Goal: Information Seeking & Learning: Learn about a topic

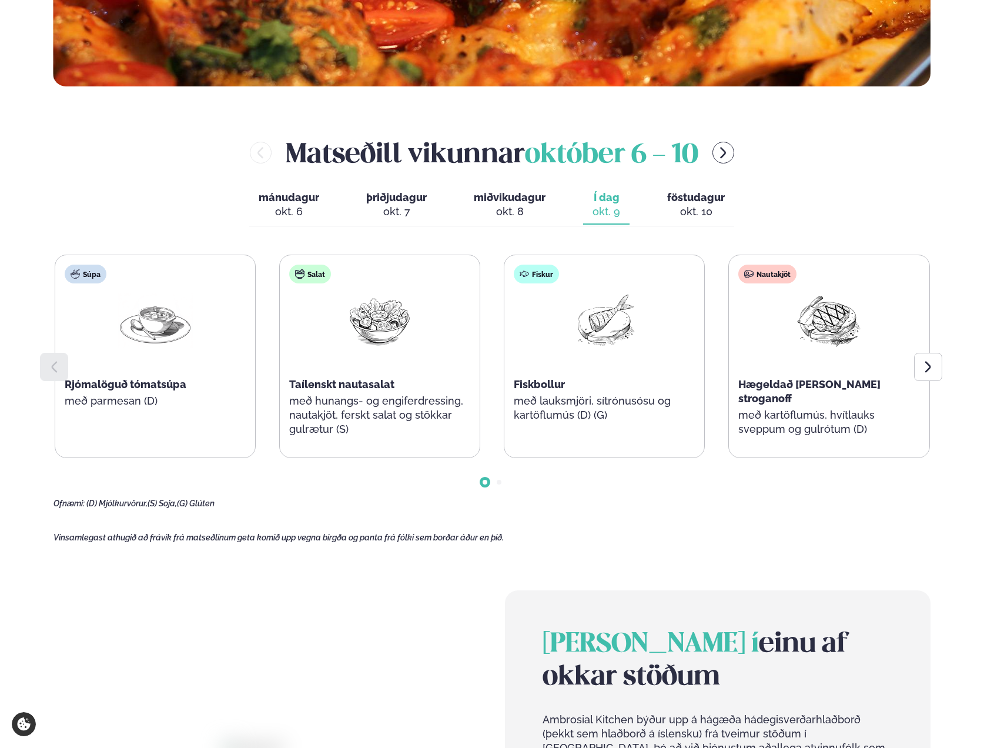
scroll to position [572, 0]
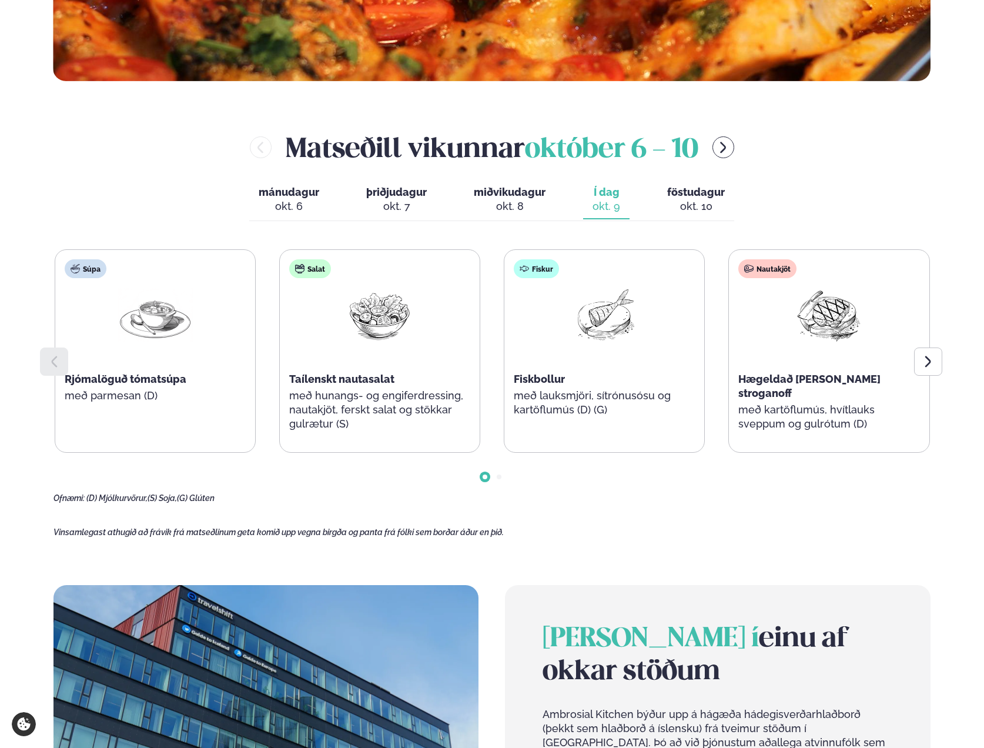
click at [684, 185] on button "föstudagur fös. [DATE]" at bounding box center [696, 200] width 76 height 39
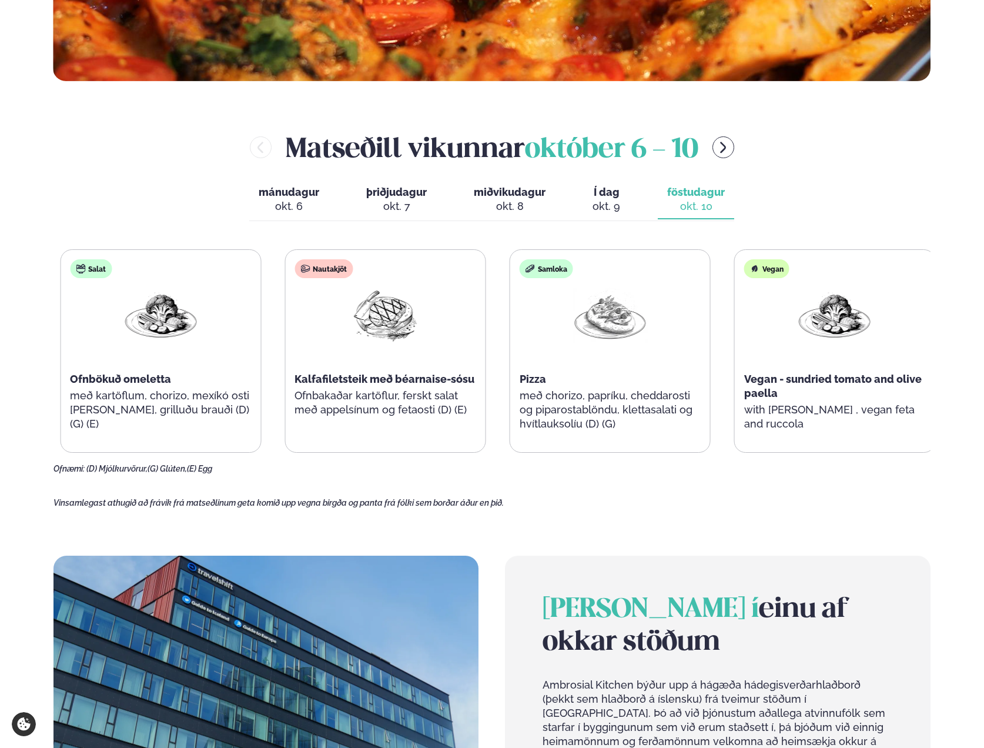
click at [525, 385] on div "Samloka Pizza með chorizo, papríku, cheddarosti og piparostablöndu, klettasalat…" at bounding box center [610, 351] width 200 height 202
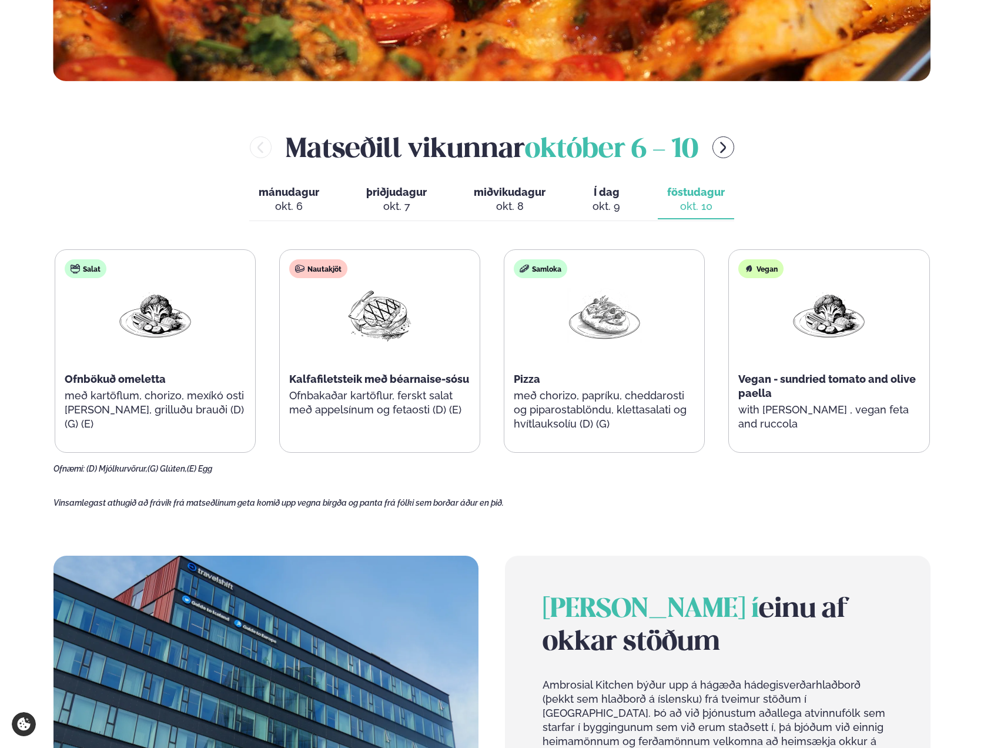
click at [622, 196] on button "Í dag Í d. [DATE]" at bounding box center [606, 200] width 46 height 39
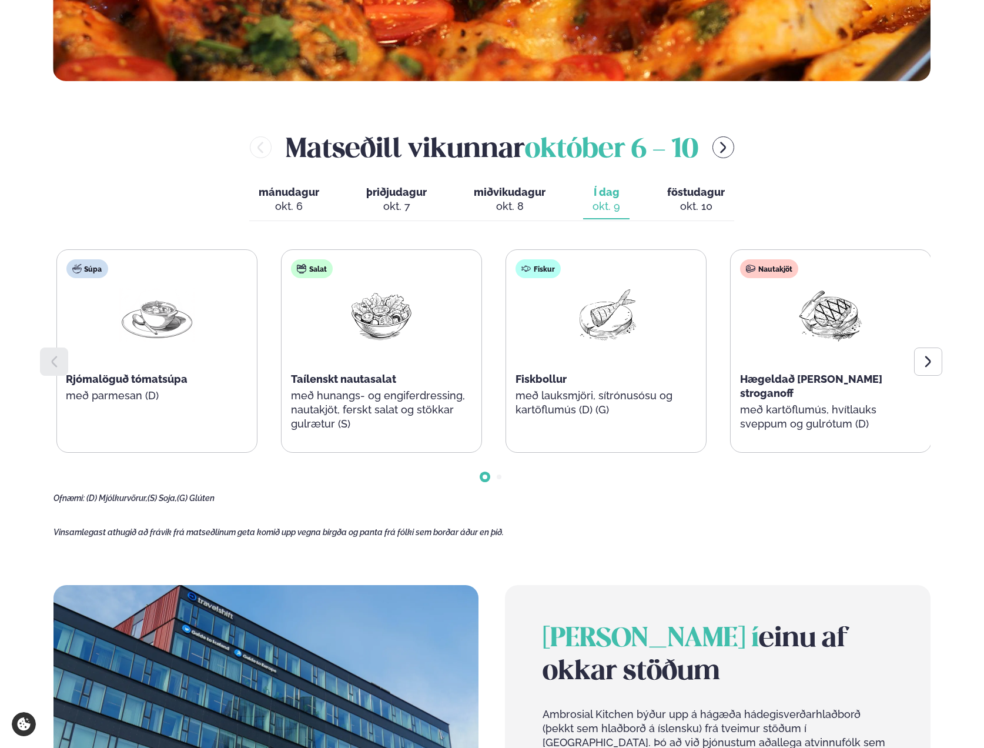
click at [558, 379] on span "Fiskbollur" at bounding box center [541, 379] width 51 height 12
click at [725, 147] on icon "menu-btn-right" at bounding box center [723, 148] width 14 height 14
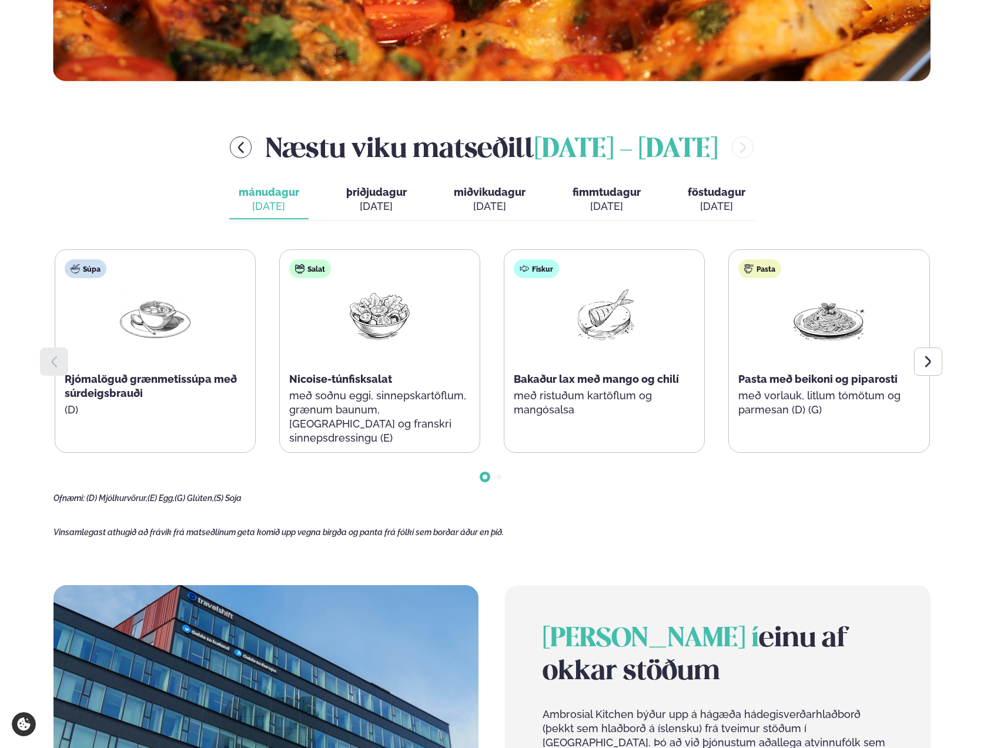
click at [573, 362] on div at bounding box center [604, 325] width 75 height 75
click at [604, 199] on div "[DATE]" at bounding box center [607, 206] width 68 height 14
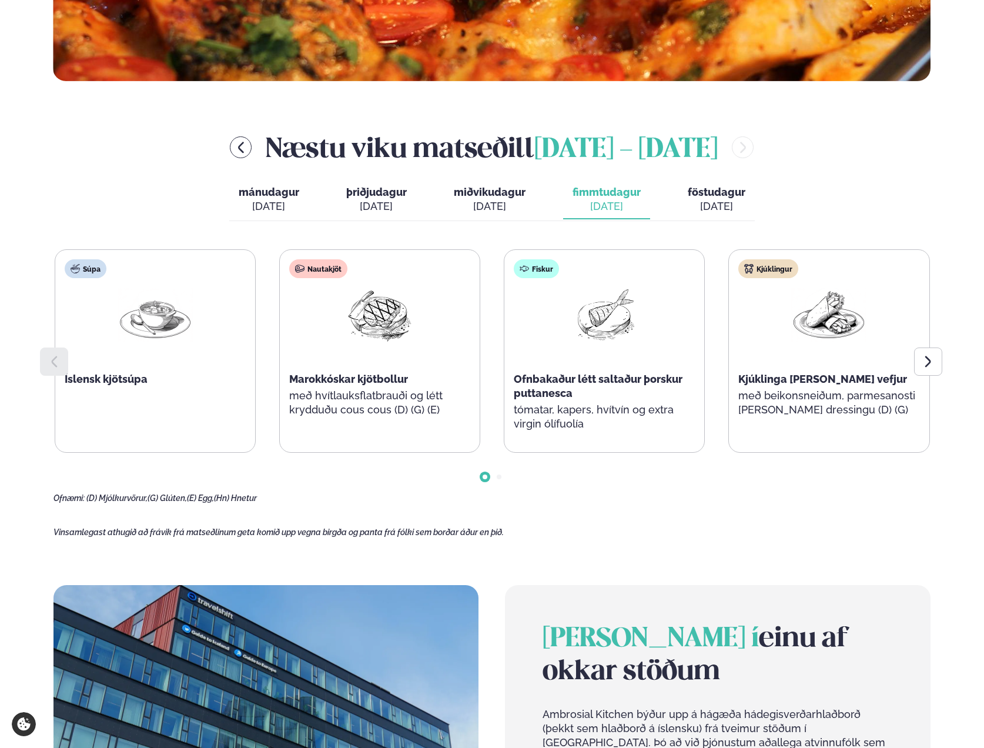
click at [702, 196] on span "föstudagur" at bounding box center [717, 192] width 58 height 12
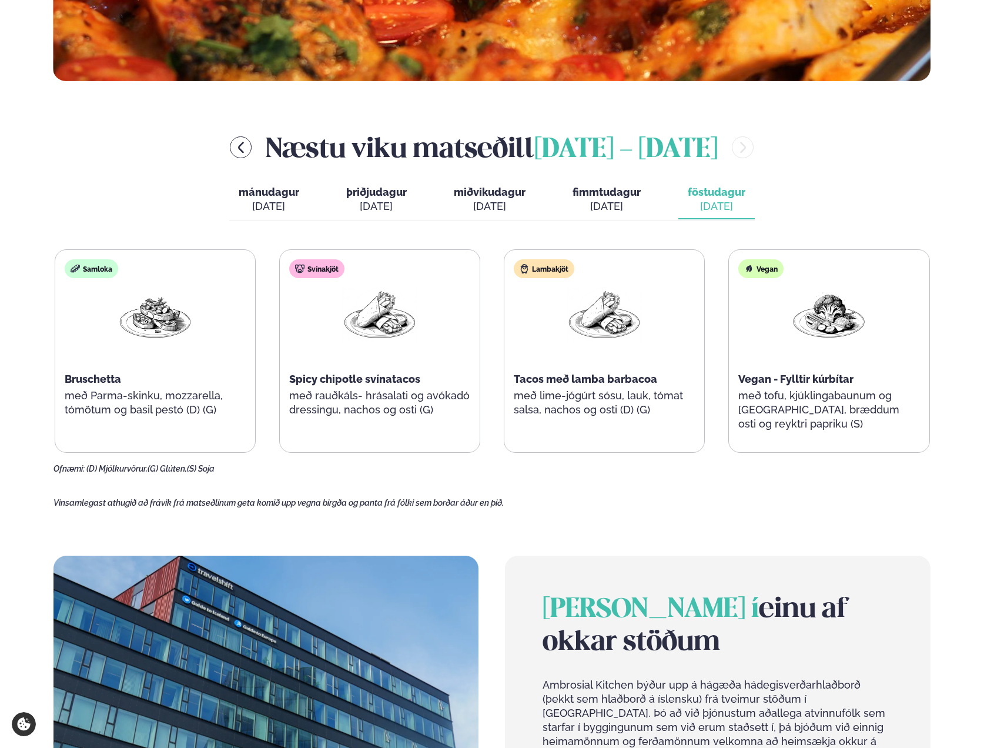
click at [609, 193] on span "fimmtudagur" at bounding box center [607, 192] width 68 height 12
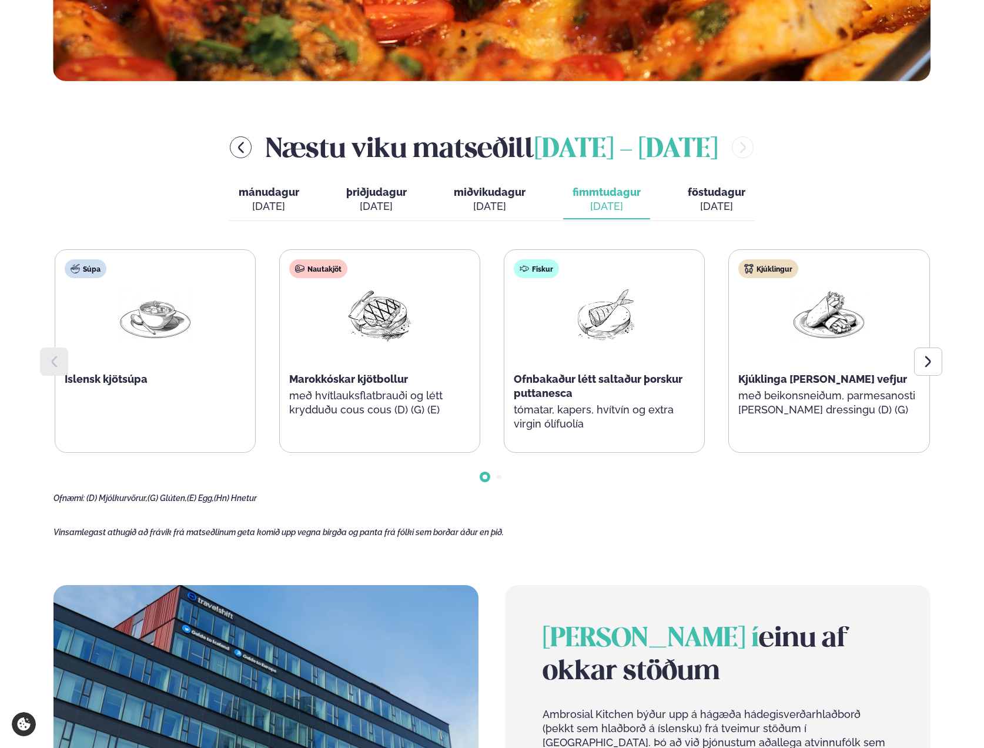
click at [496, 192] on span "miðvikudagur" at bounding box center [490, 192] width 72 height 12
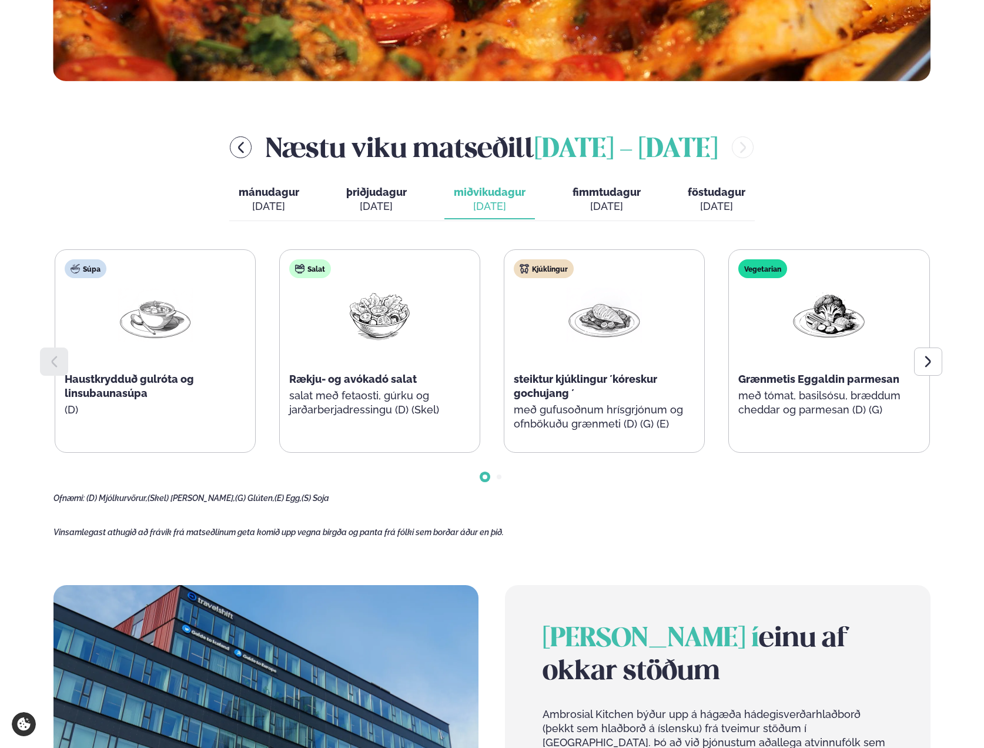
click at [413, 193] on button "þriðjudagur þri. [DATE]" at bounding box center [376, 200] width 79 height 39
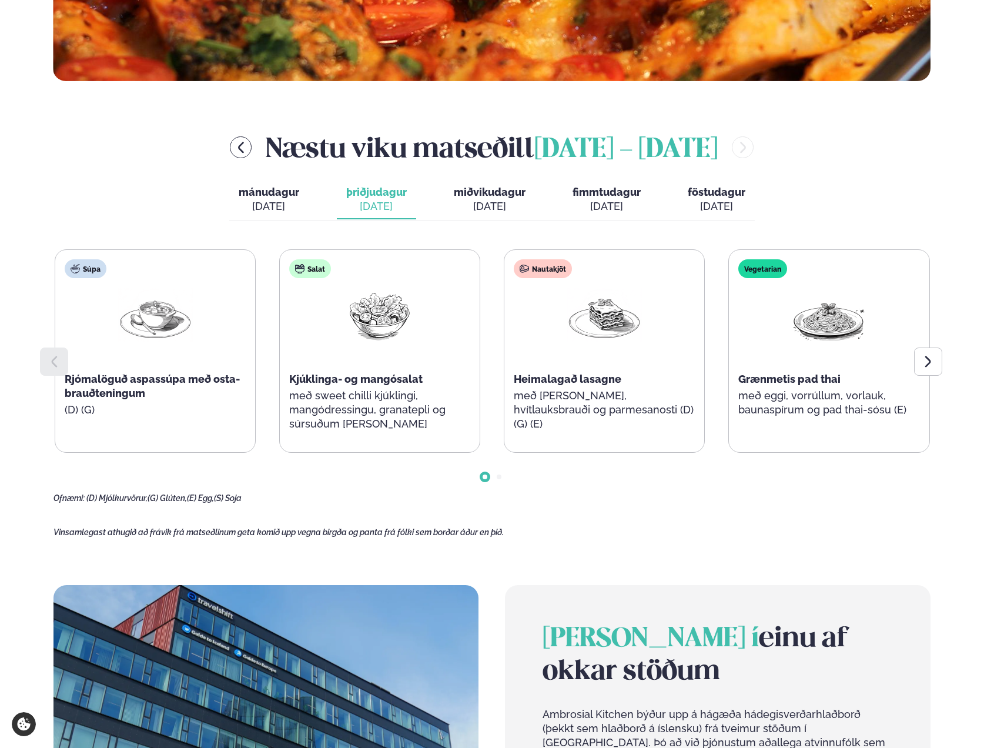
click at [260, 192] on span "mánudagur" at bounding box center [269, 192] width 61 height 12
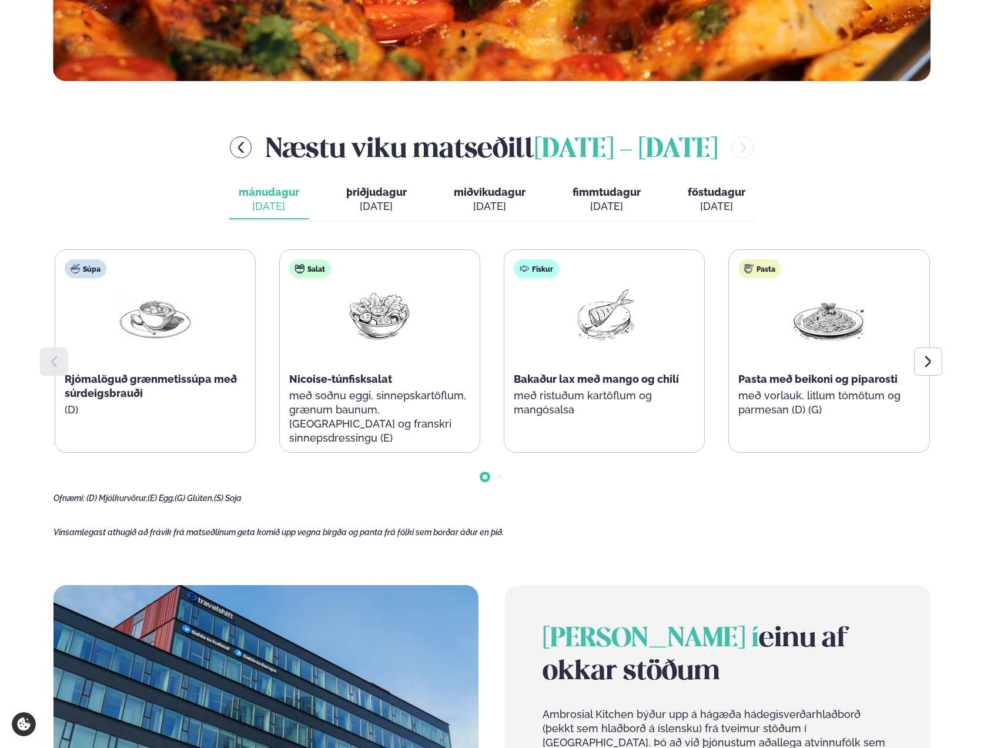
click at [468, 197] on span "miðvikudagur" at bounding box center [490, 192] width 72 height 12
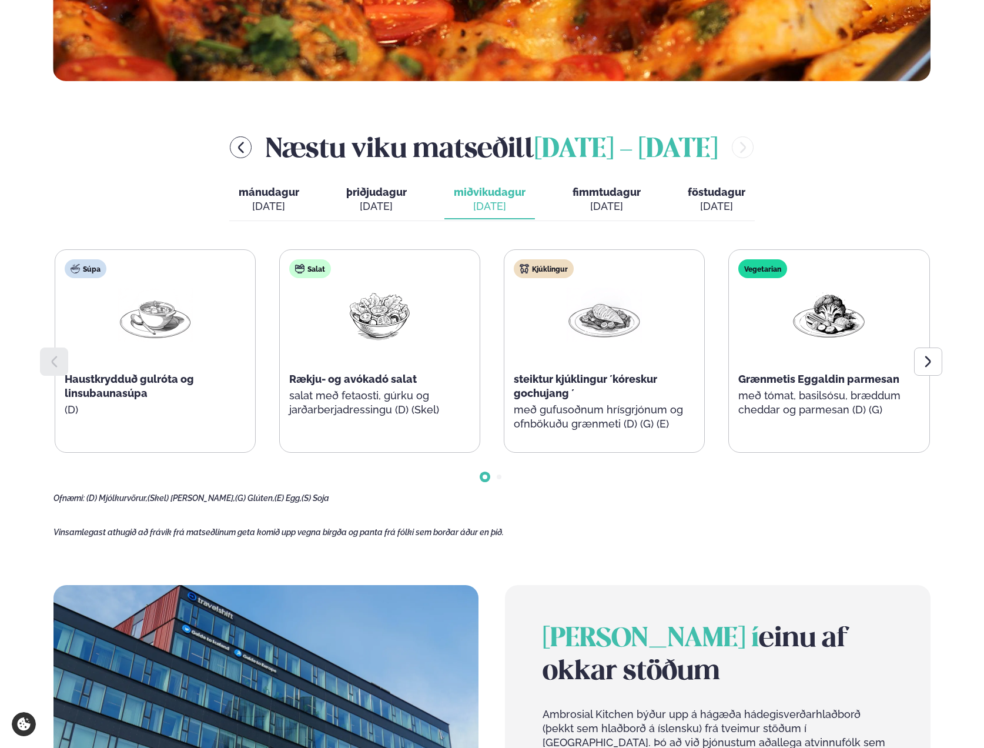
click at [623, 195] on span "fimmtudagur" at bounding box center [607, 192] width 68 height 12
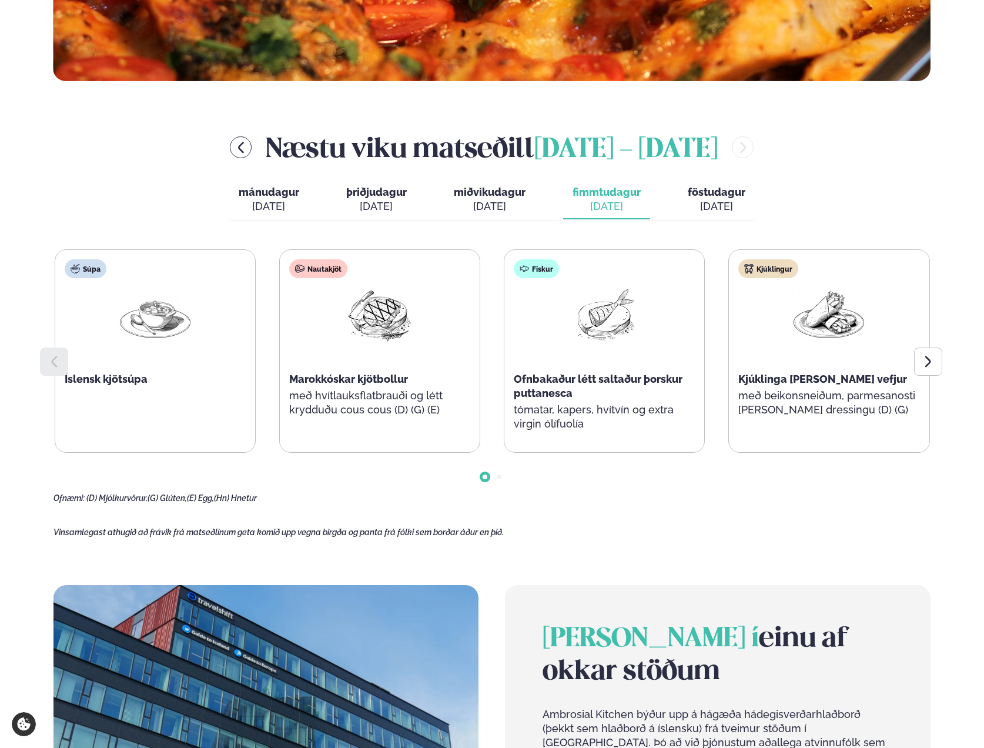
click at [713, 199] on div "[DATE]" at bounding box center [717, 206] width 58 height 14
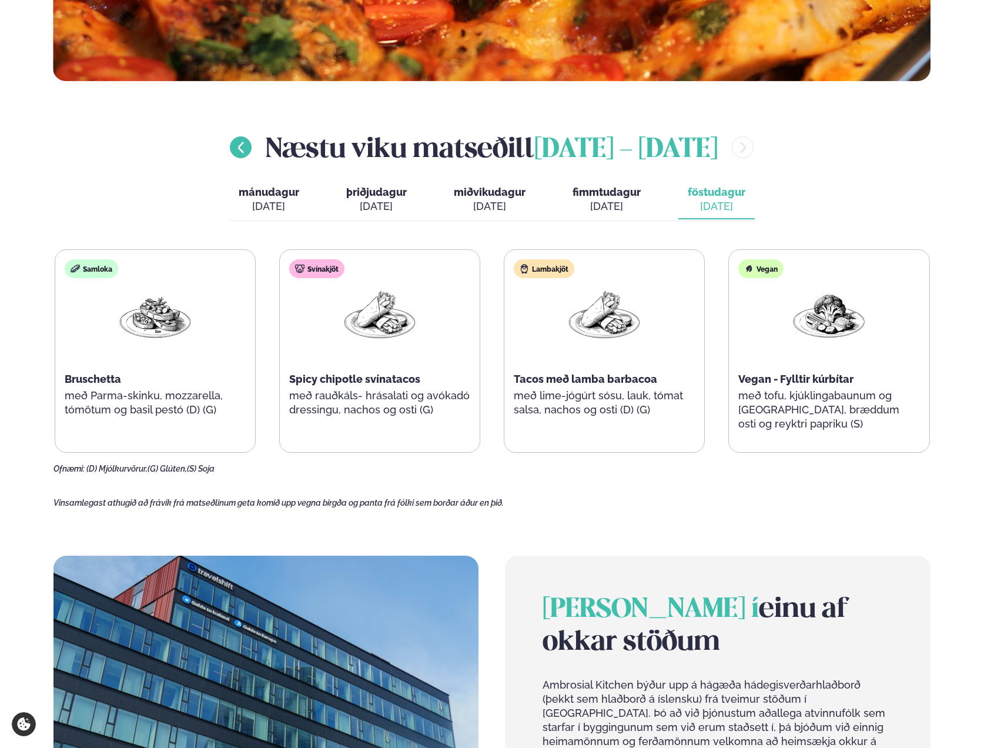
click at [239, 148] on icon "menu-btn-left" at bounding box center [241, 148] width 14 height 14
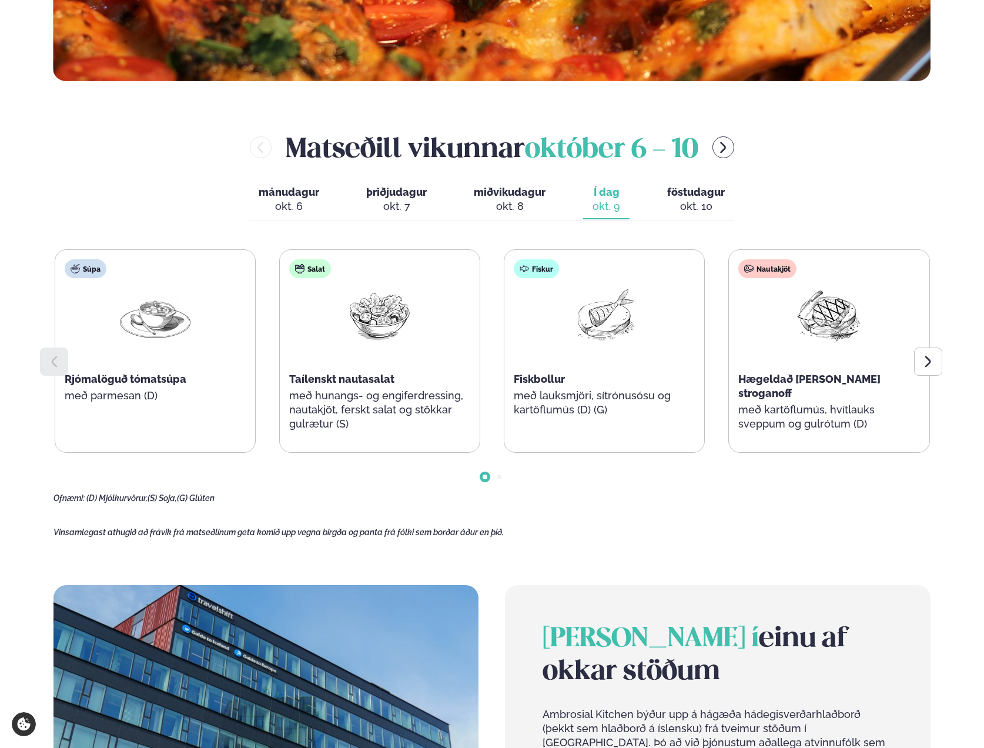
click at [679, 199] on div "okt. 10" at bounding box center [696, 206] width 58 height 14
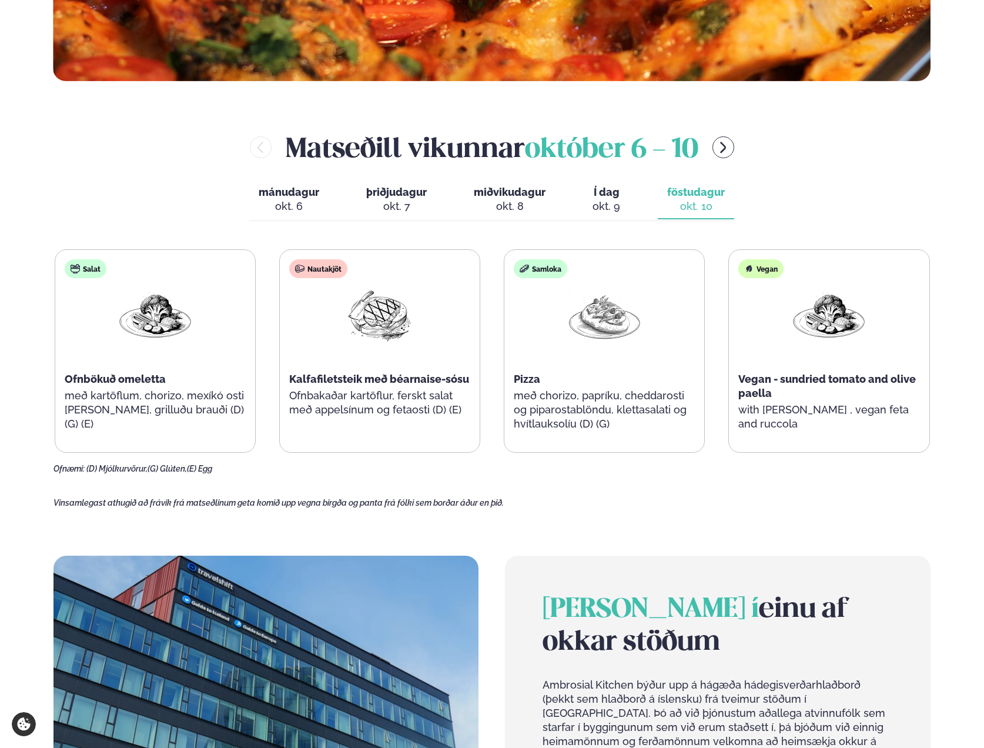
click at [612, 195] on span "Í dag" at bounding box center [607, 192] width 28 height 14
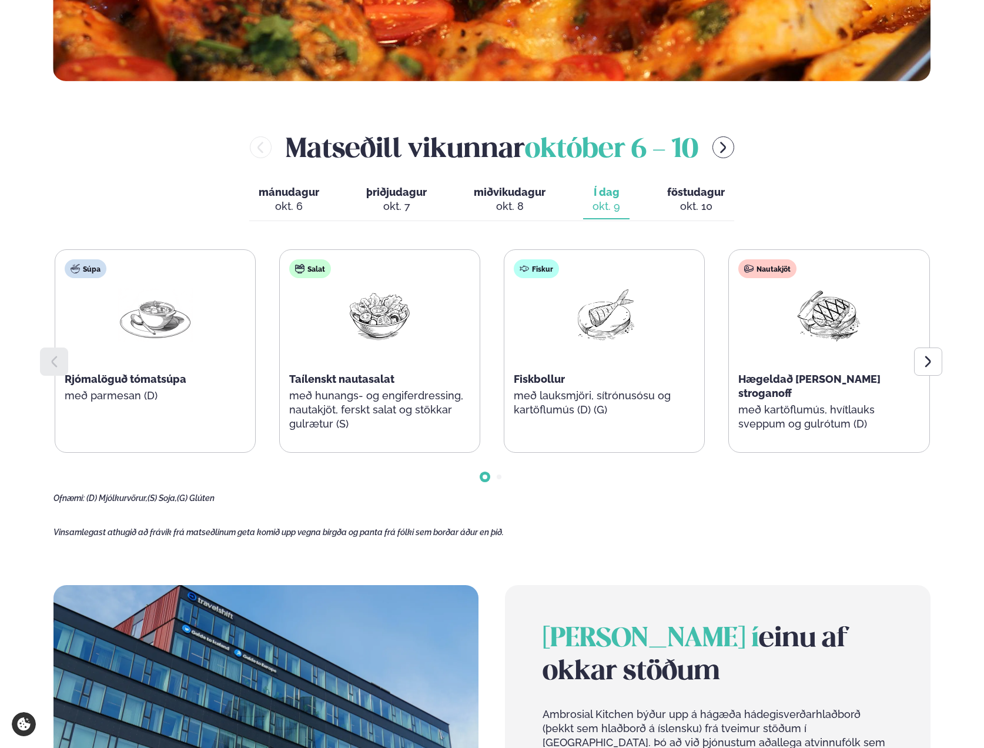
click at [146, 147] on div "[PERSON_NAME] [DATE] - [DATE]" at bounding box center [493, 147] width 878 height 38
